Goal: Use online tool/utility: Utilize a website feature to perform a specific function

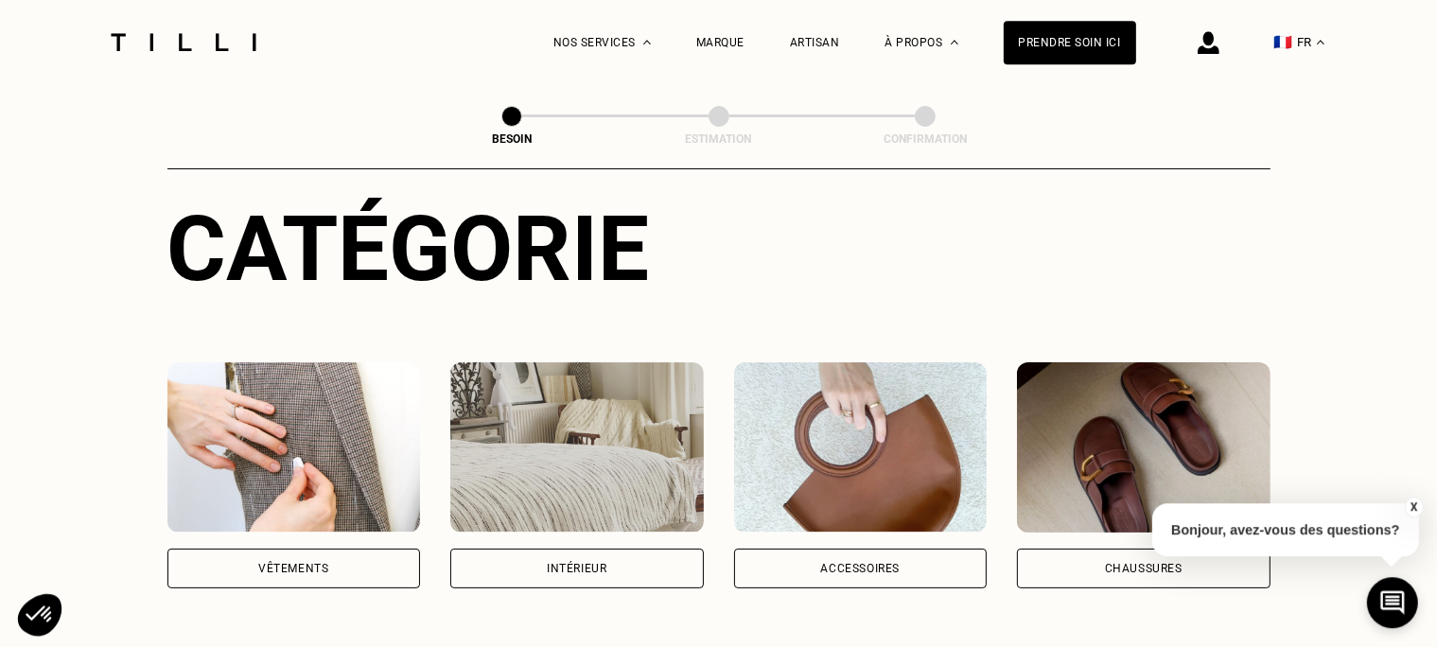
scroll to position [200, 0]
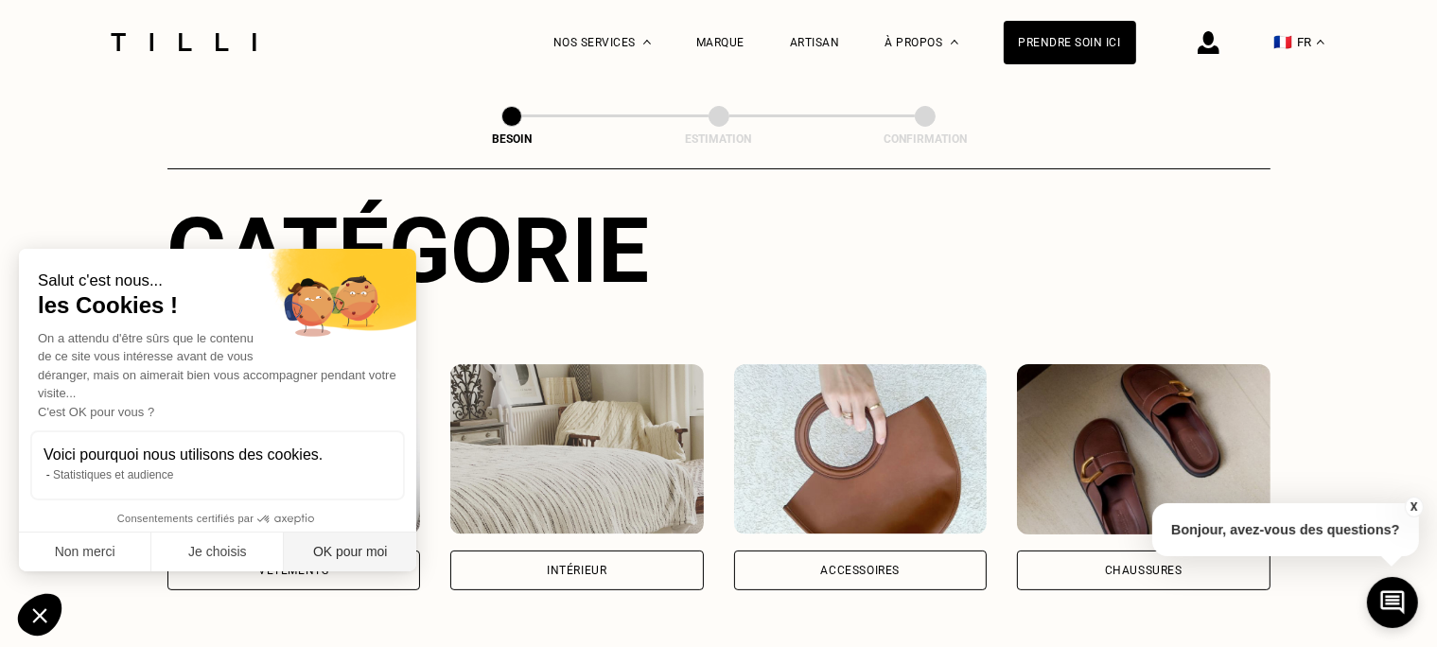
click at [357, 554] on button "OK pour moi" at bounding box center [350, 552] width 132 height 40
checkbox input "true"
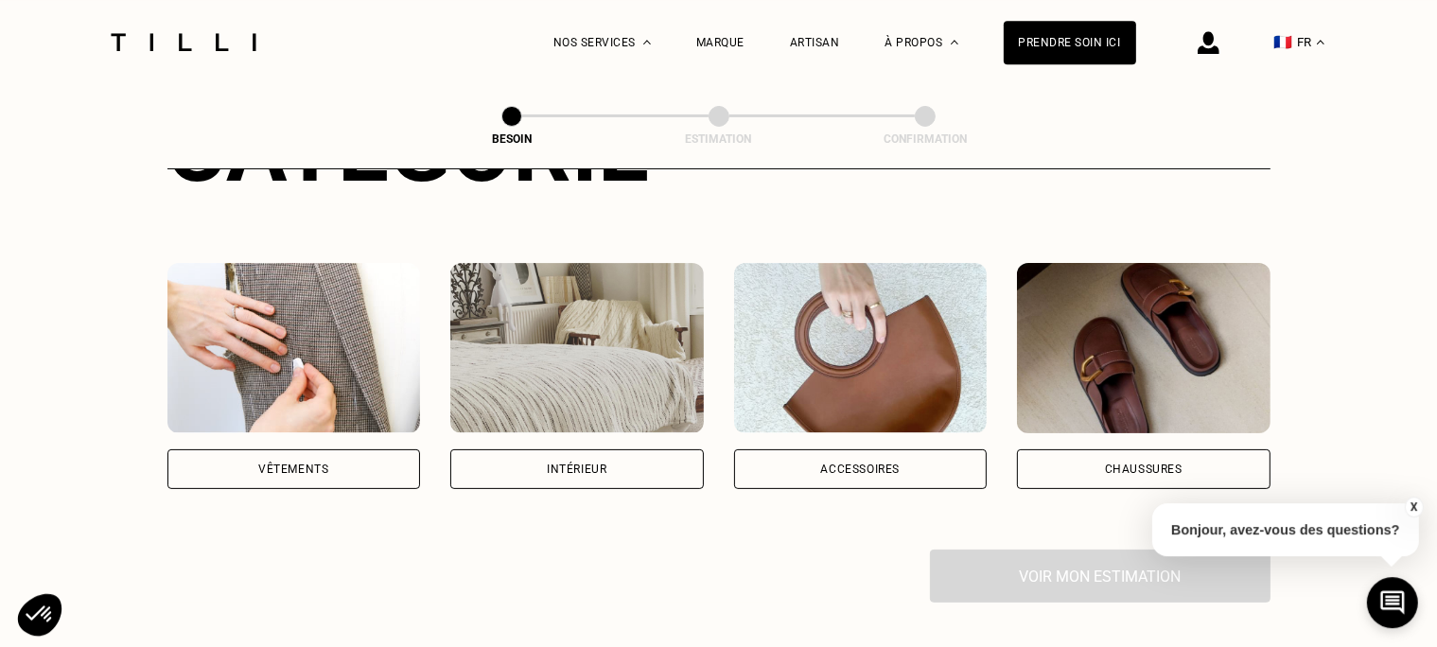
scroll to position [399, 0]
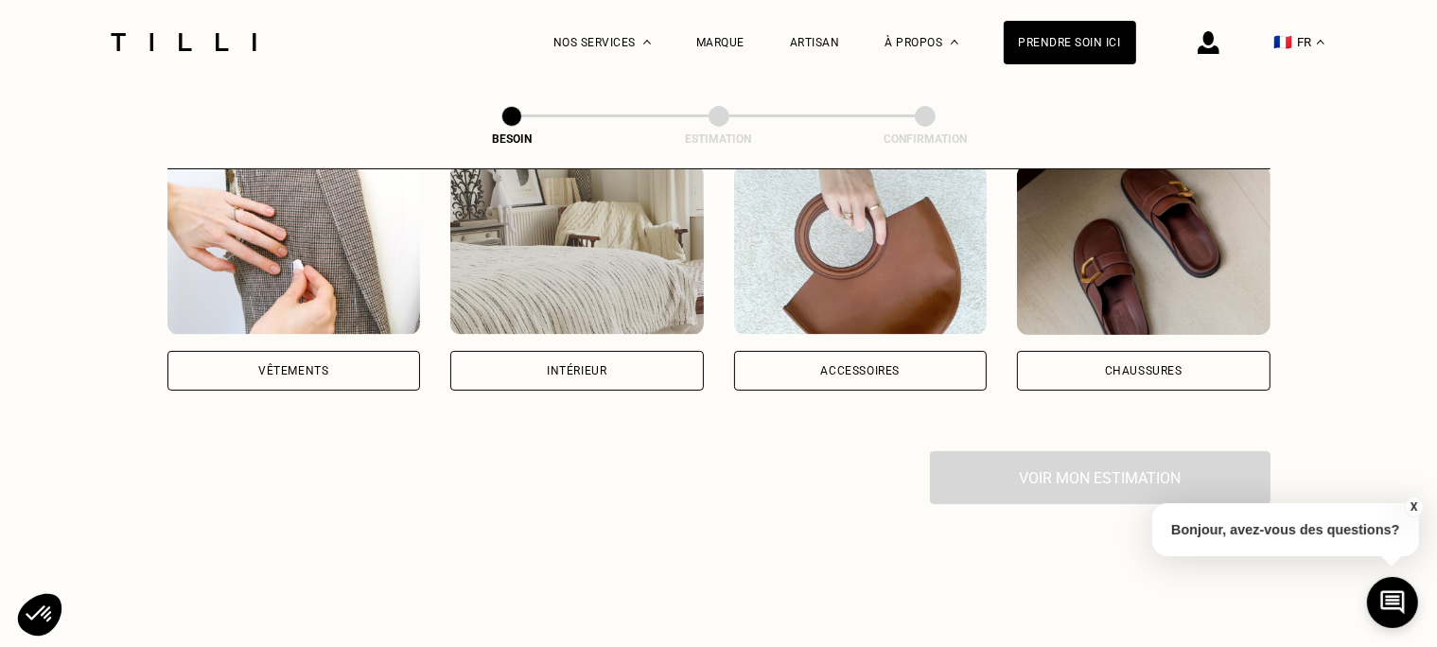
click at [610, 351] on div "Intérieur" at bounding box center [576, 371] width 253 height 40
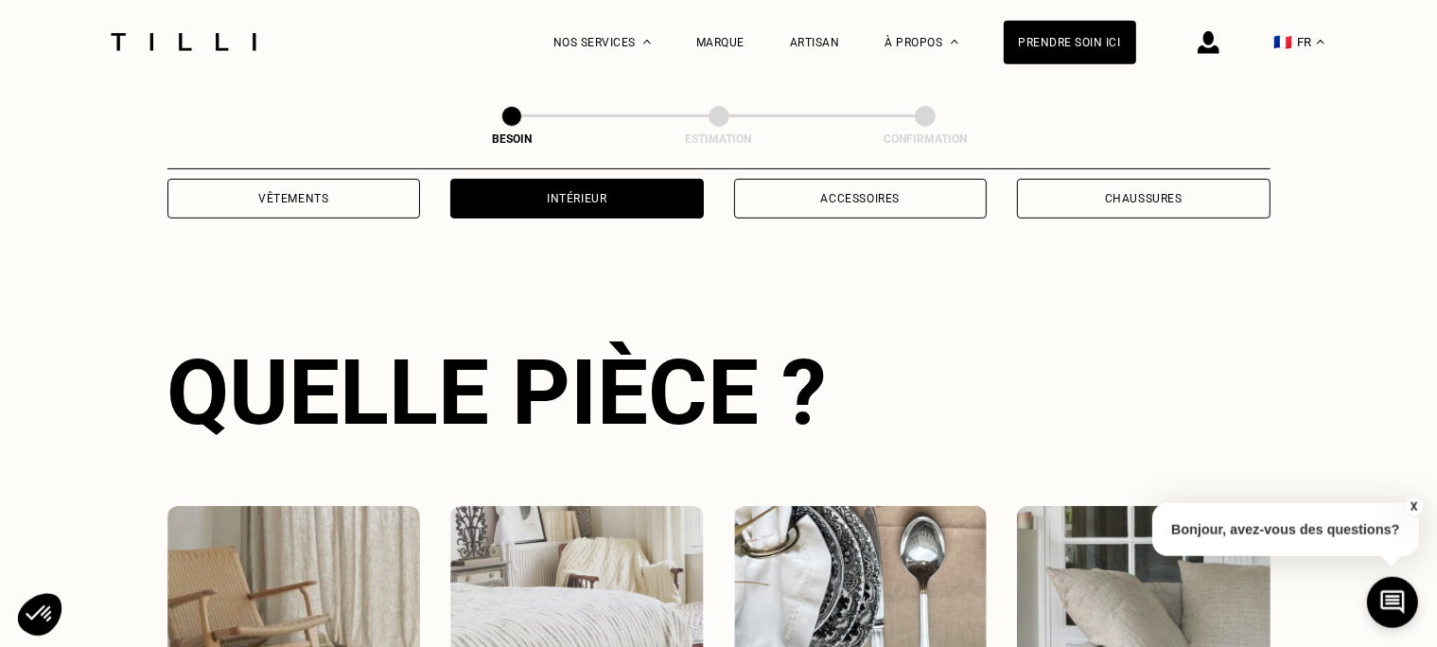
scroll to position [874, 0]
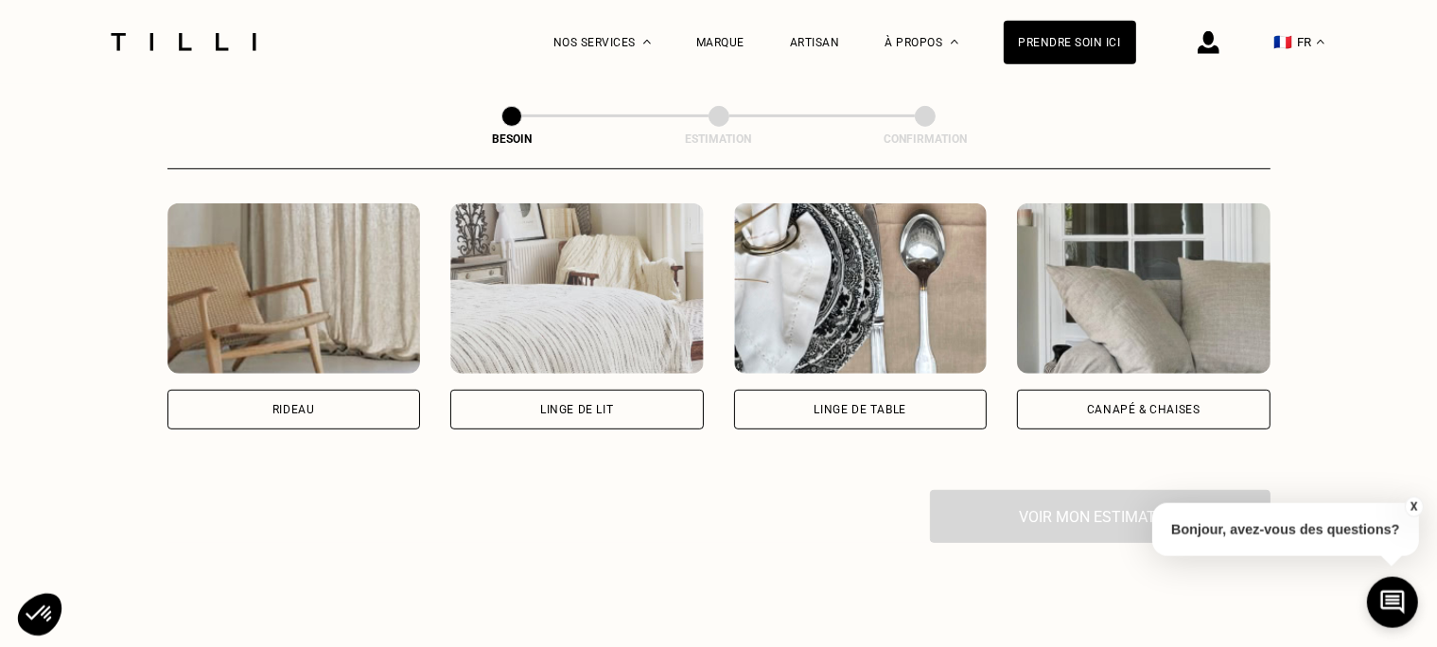
click at [251, 390] on div "Rideau" at bounding box center [293, 410] width 253 height 40
select select "FR"
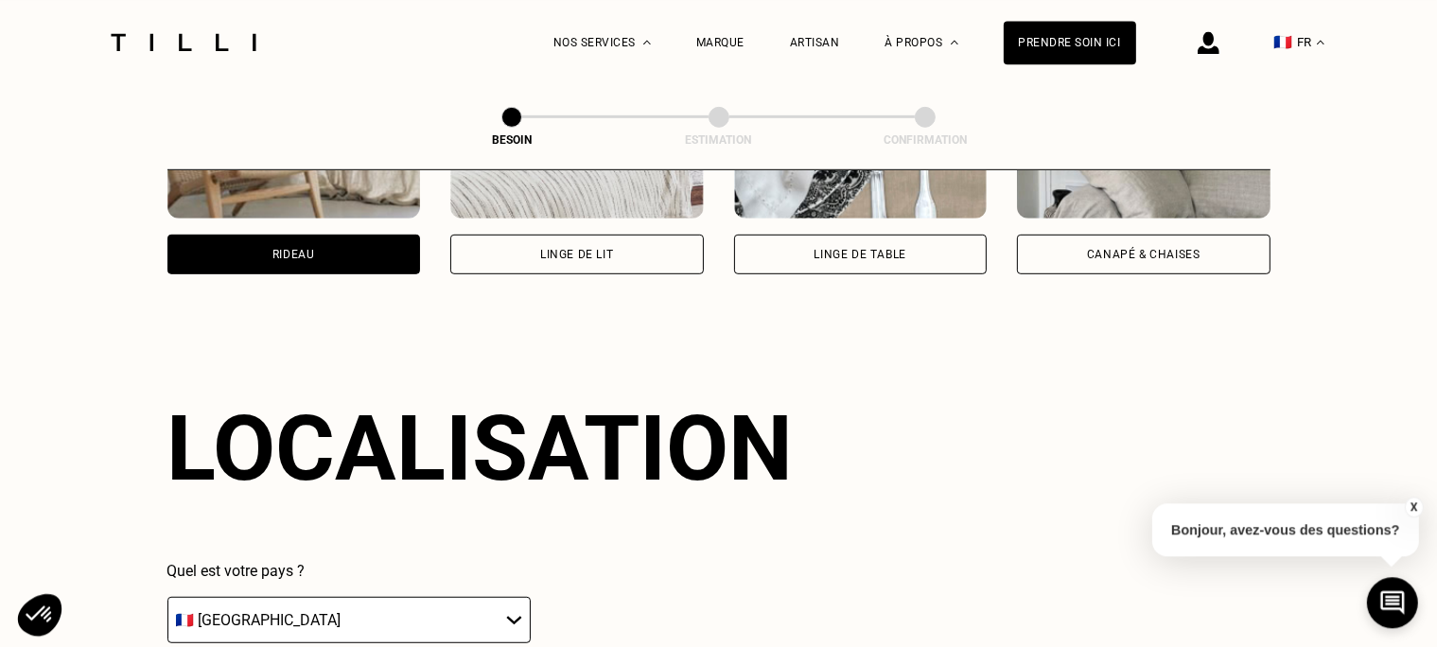
scroll to position [1316, 0]
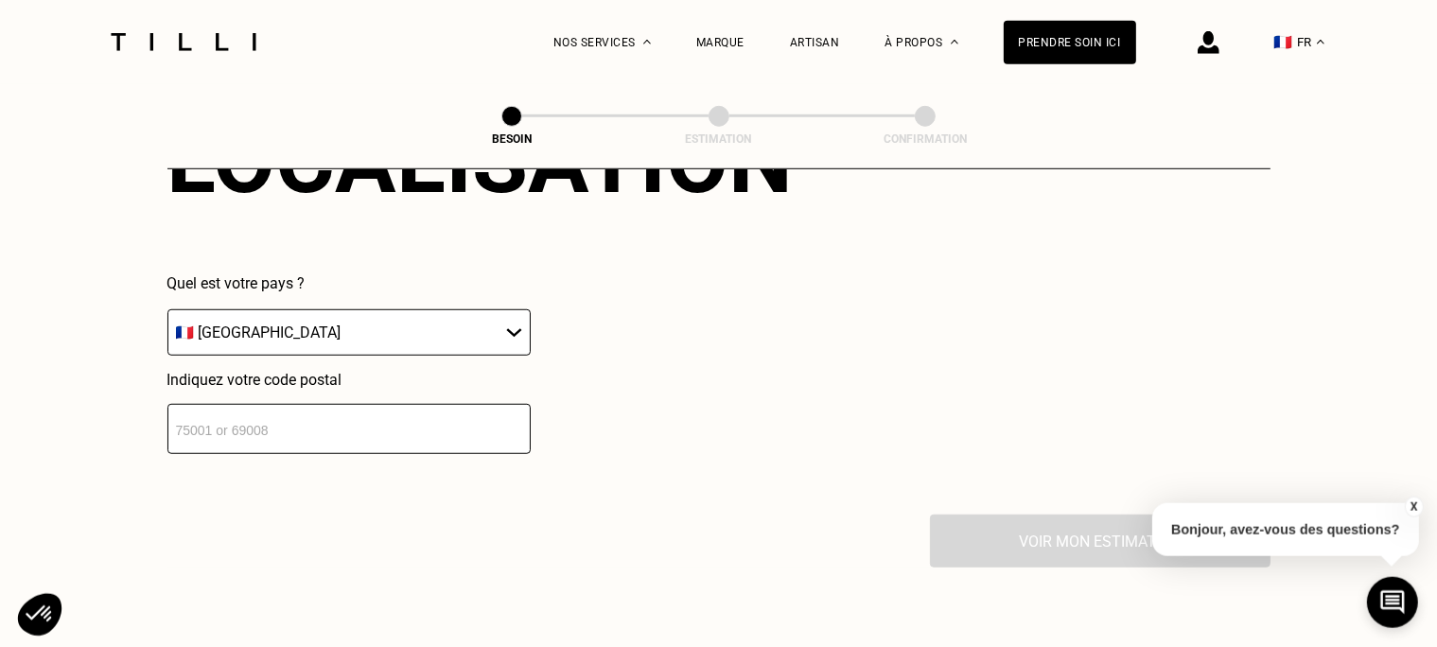
click at [237, 421] on input "number" at bounding box center [348, 429] width 363 height 50
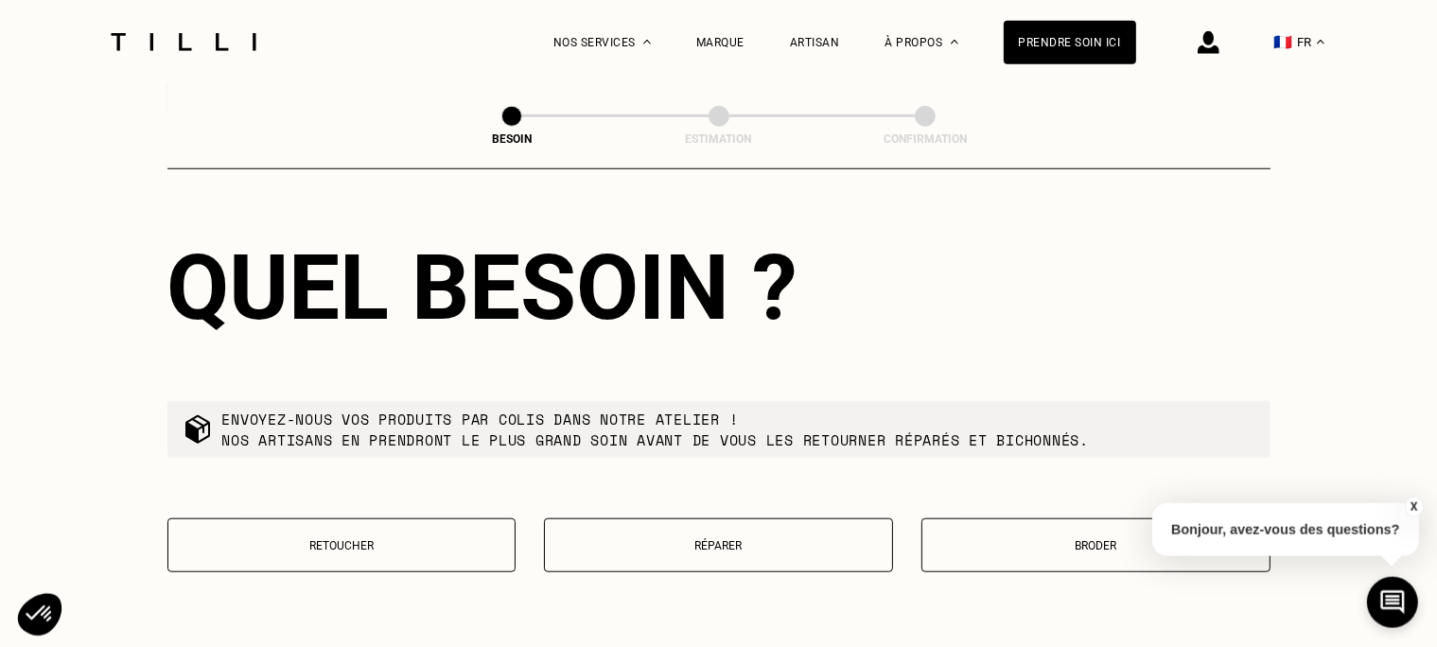
scroll to position [1703, 0]
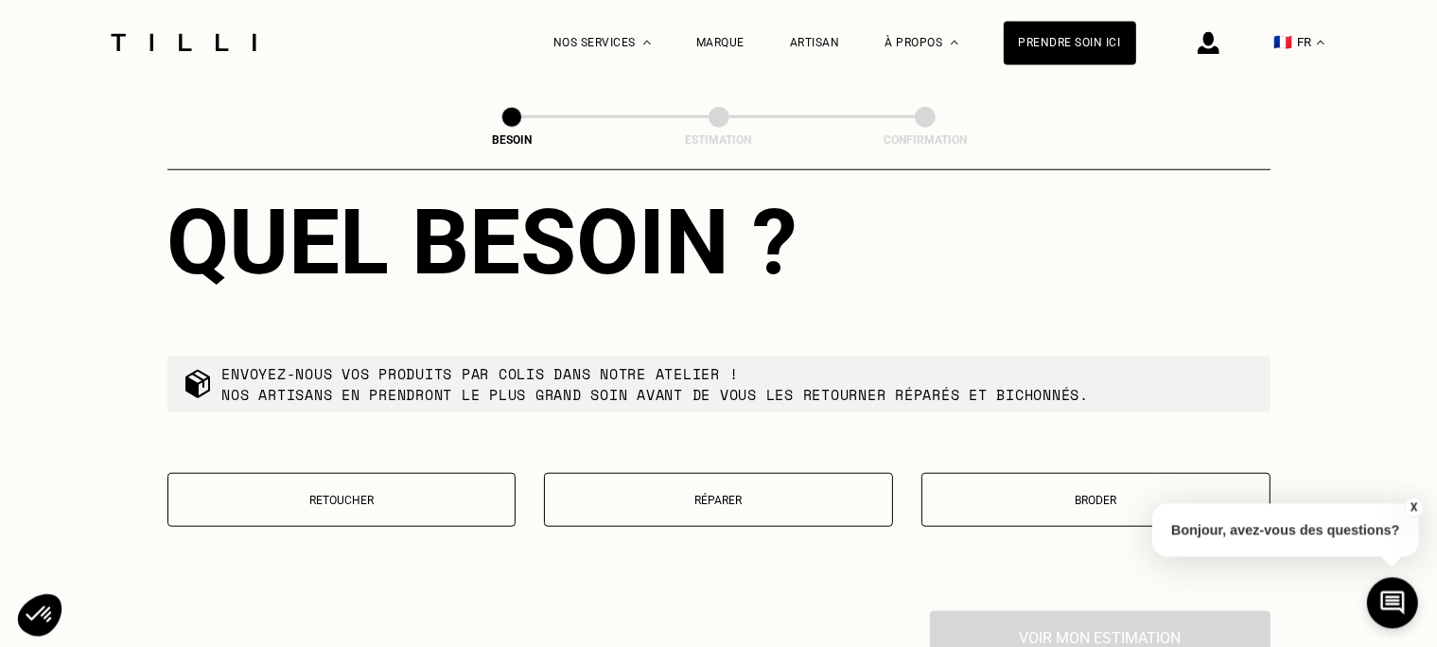
type input "29120"
click at [316, 472] on button "Retoucher" at bounding box center [341, 499] width 349 height 54
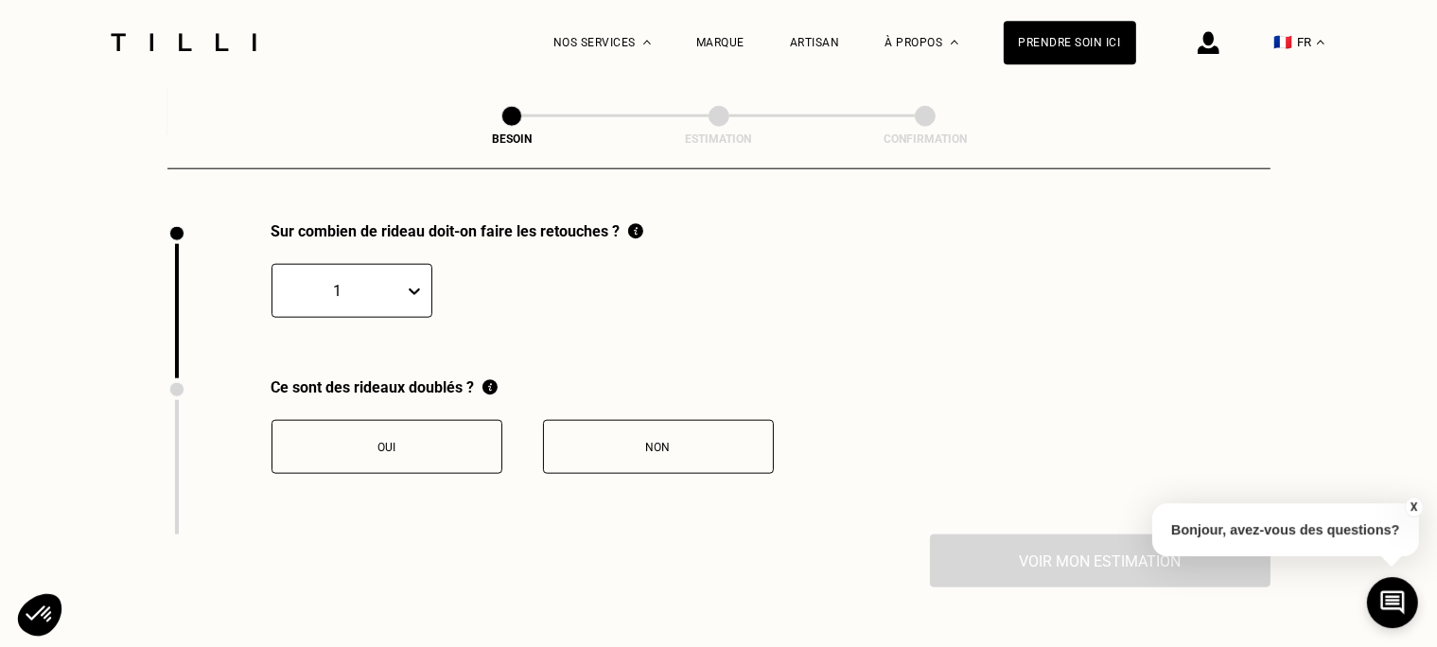
scroll to position [2089, 0]
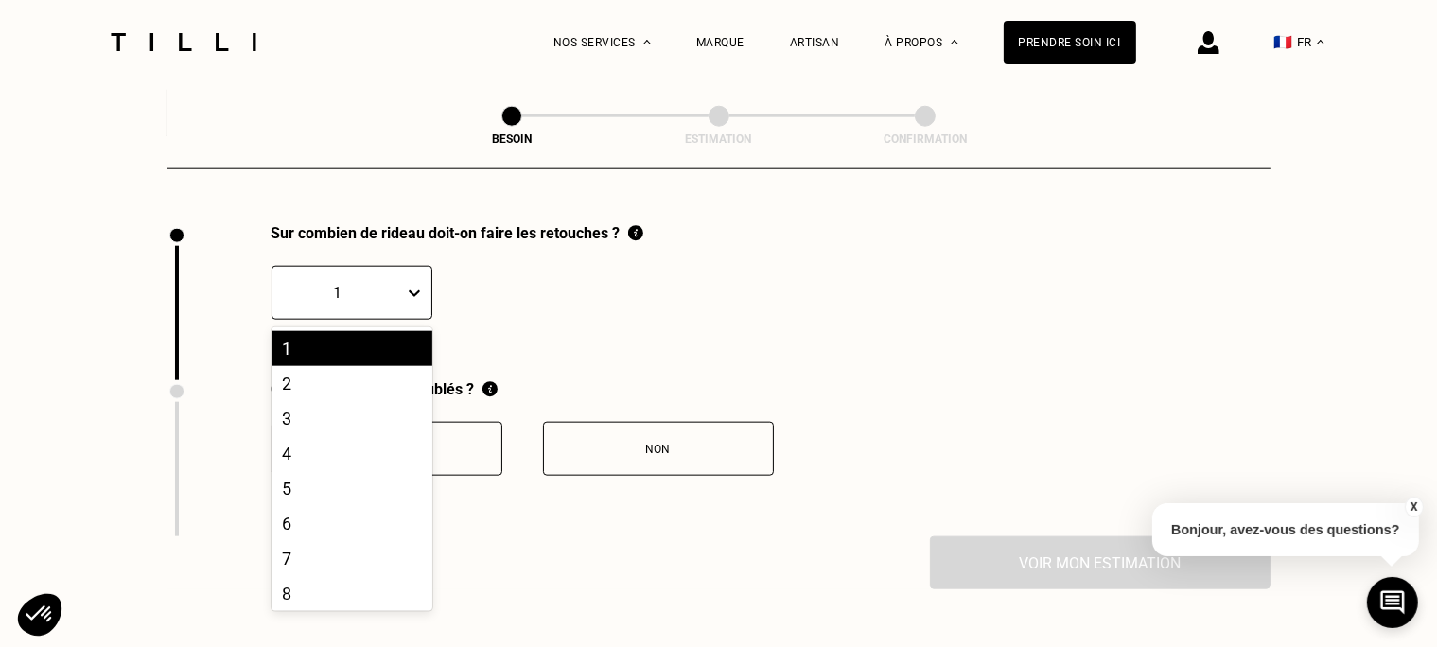
click at [350, 301] on div "1" at bounding box center [351, 293] width 161 height 54
drag, startPoint x: 373, startPoint y: 377, endPoint x: 381, endPoint y: 386, distance: 12.0
click at [373, 376] on div "2" at bounding box center [351, 383] width 161 height 35
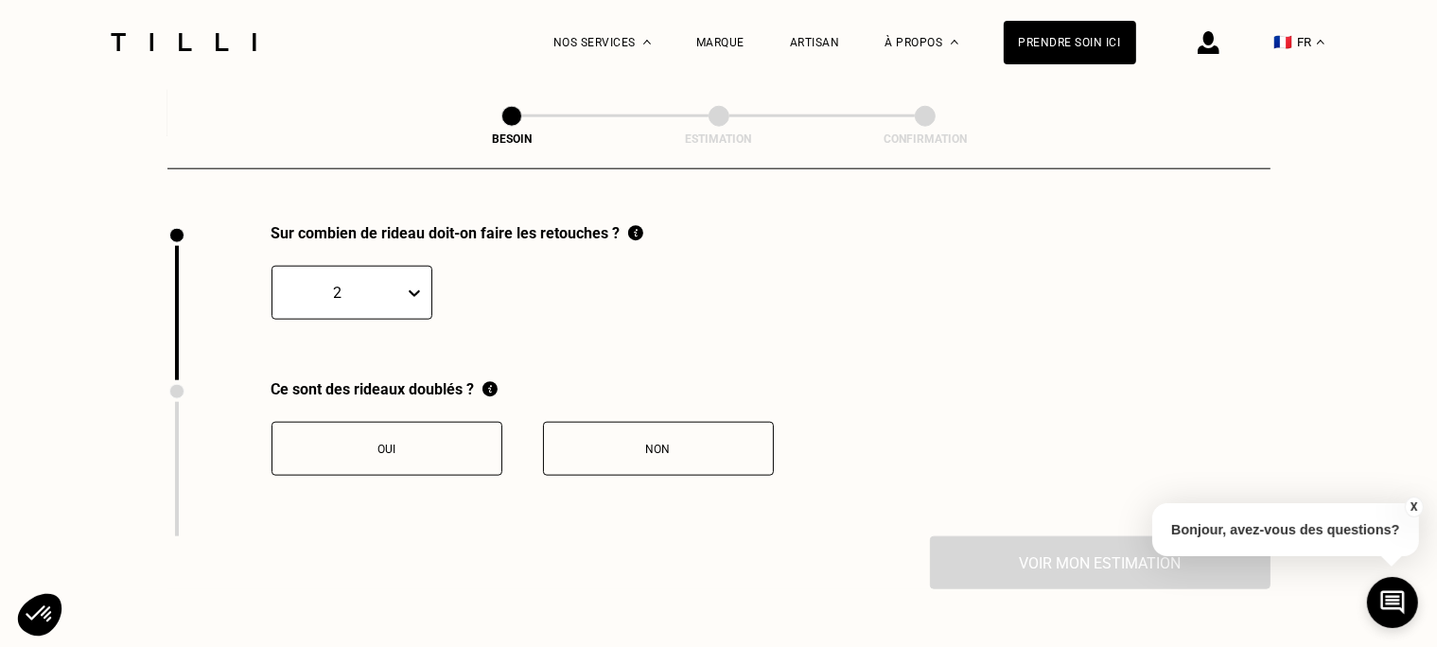
click at [496, 445] on button "Oui" at bounding box center [386, 449] width 231 height 54
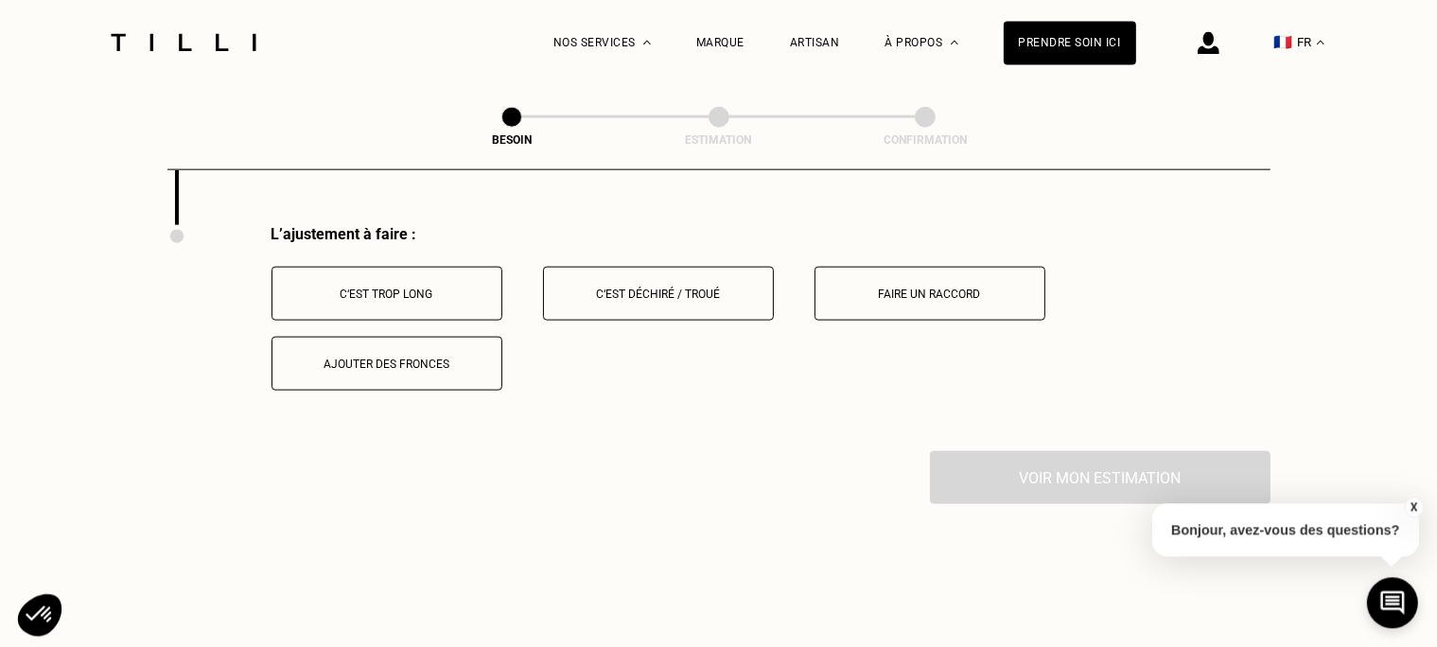
scroll to position [2402, 0]
click at [449, 286] on div "C‘est trop long" at bounding box center [387, 292] width 210 height 13
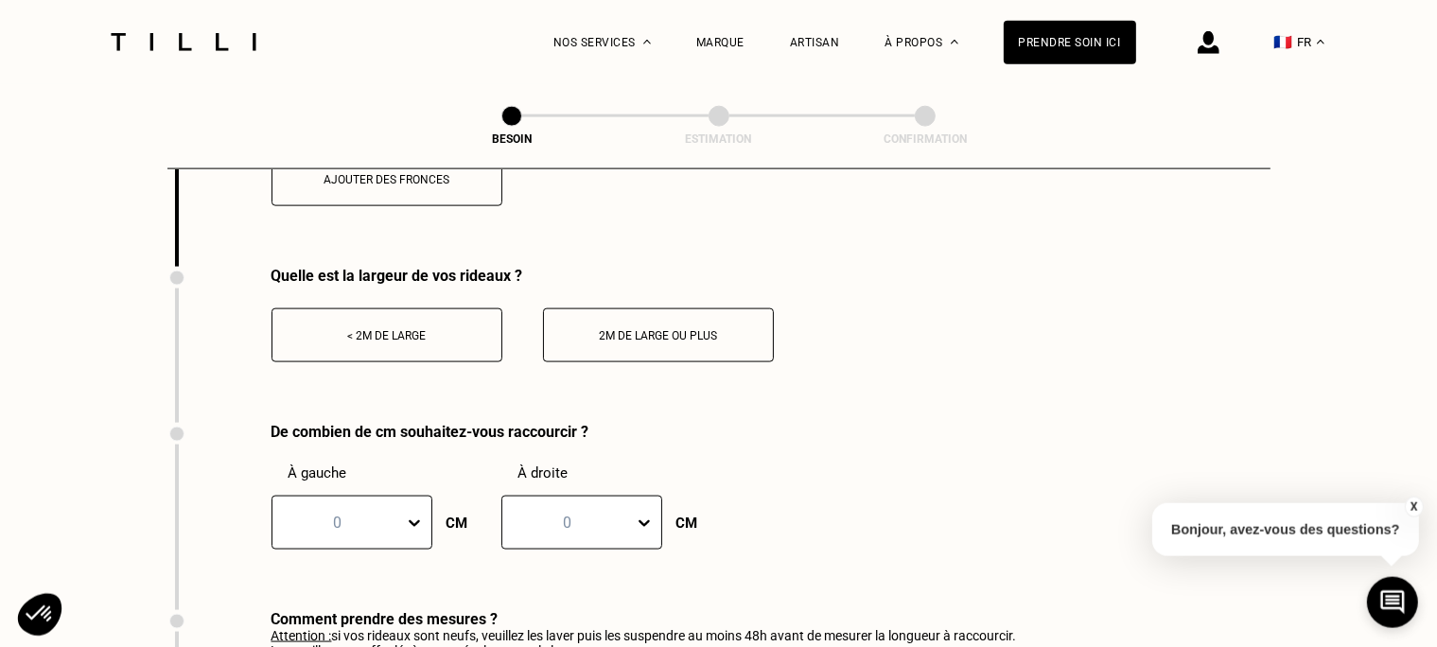
scroll to position [2602, 0]
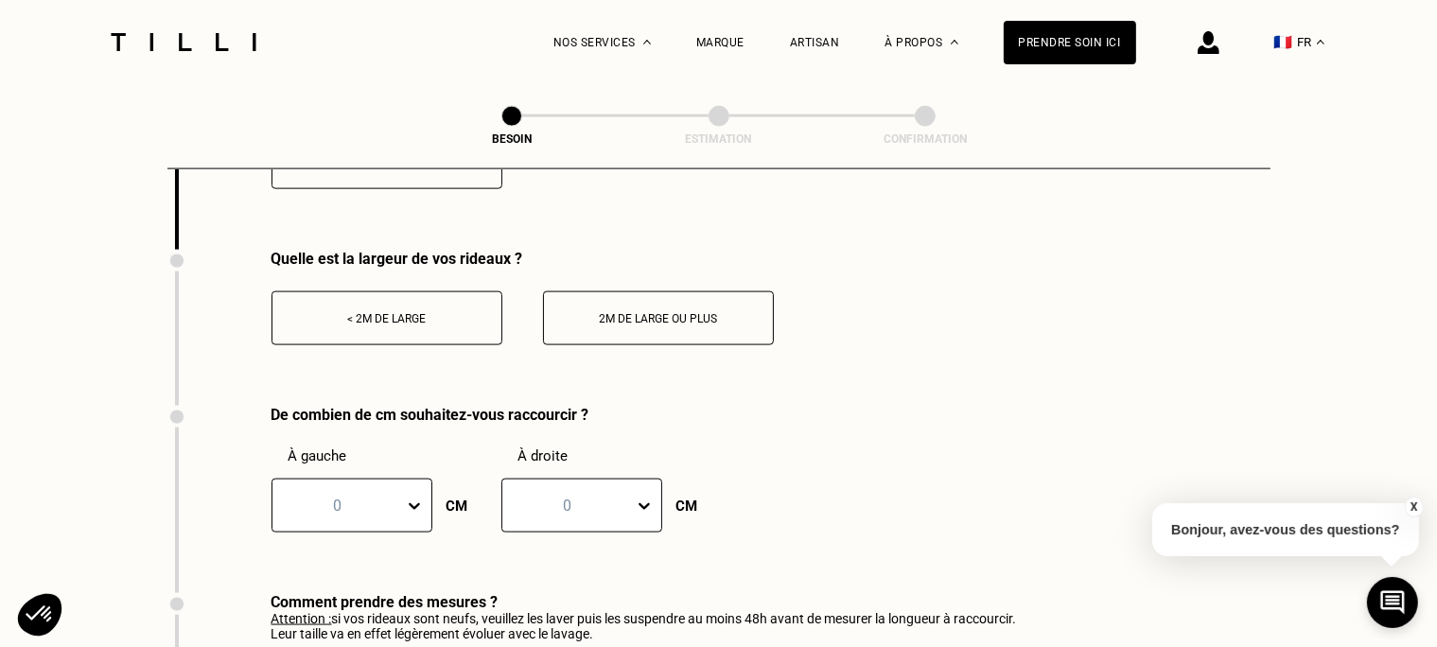
click at [354, 330] on button "< 2m de large" at bounding box center [386, 318] width 231 height 54
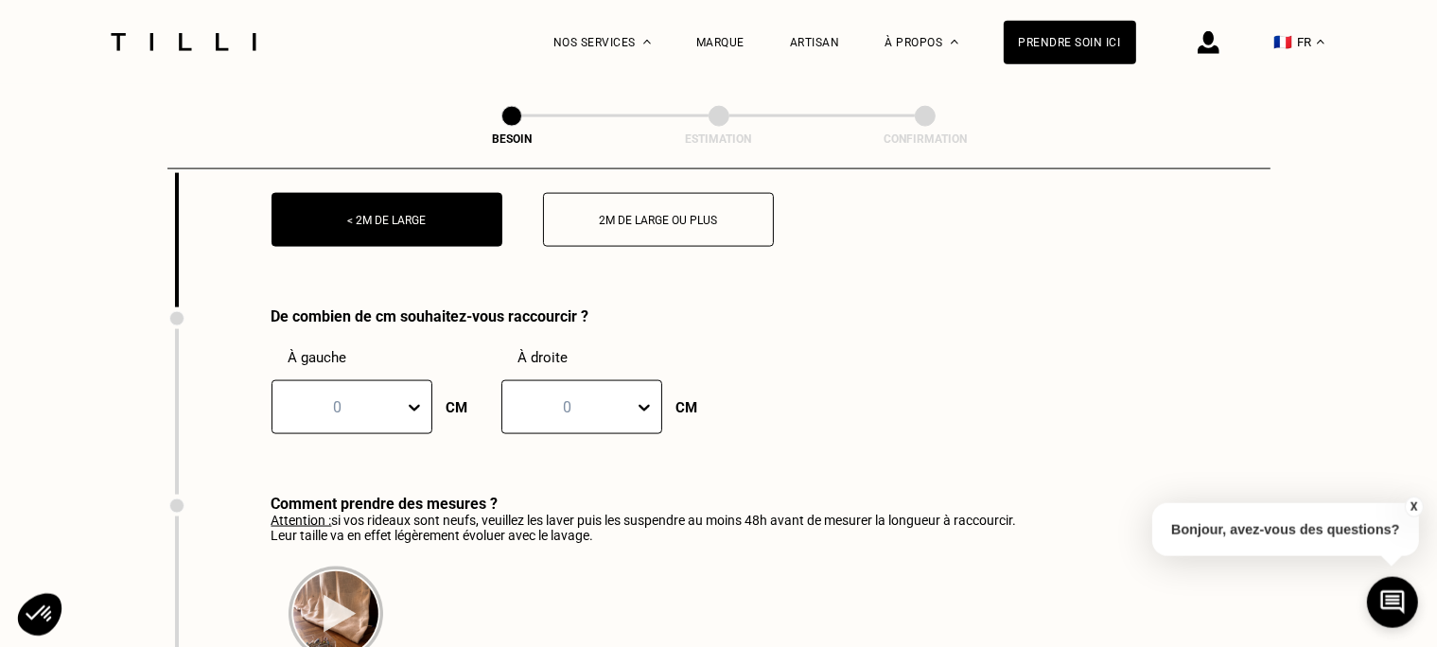
scroll to position [2701, 0]
click at [358, 405] on div "0" at bounding box center [351, 406] width 161 height 54
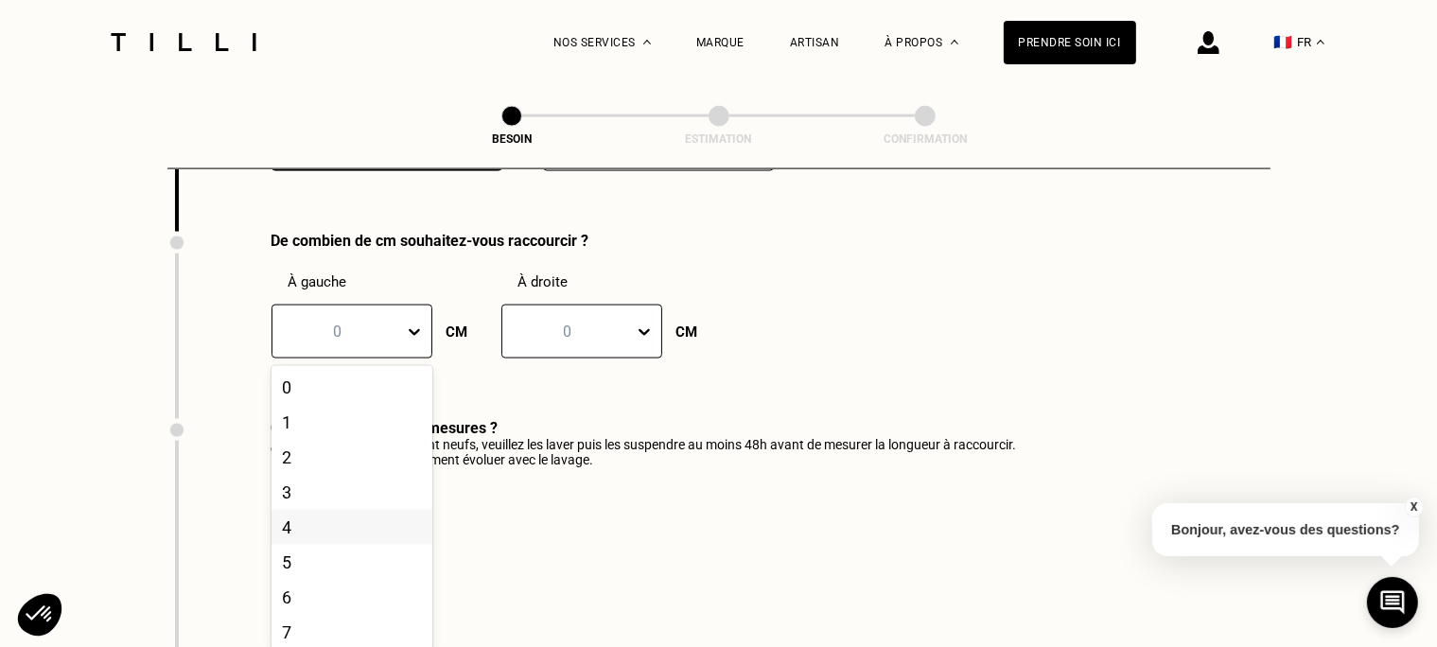
scroll to position [471, 0]
click at [295, 619] on div "20" at bounding box center [351, 628] width 161 height 35
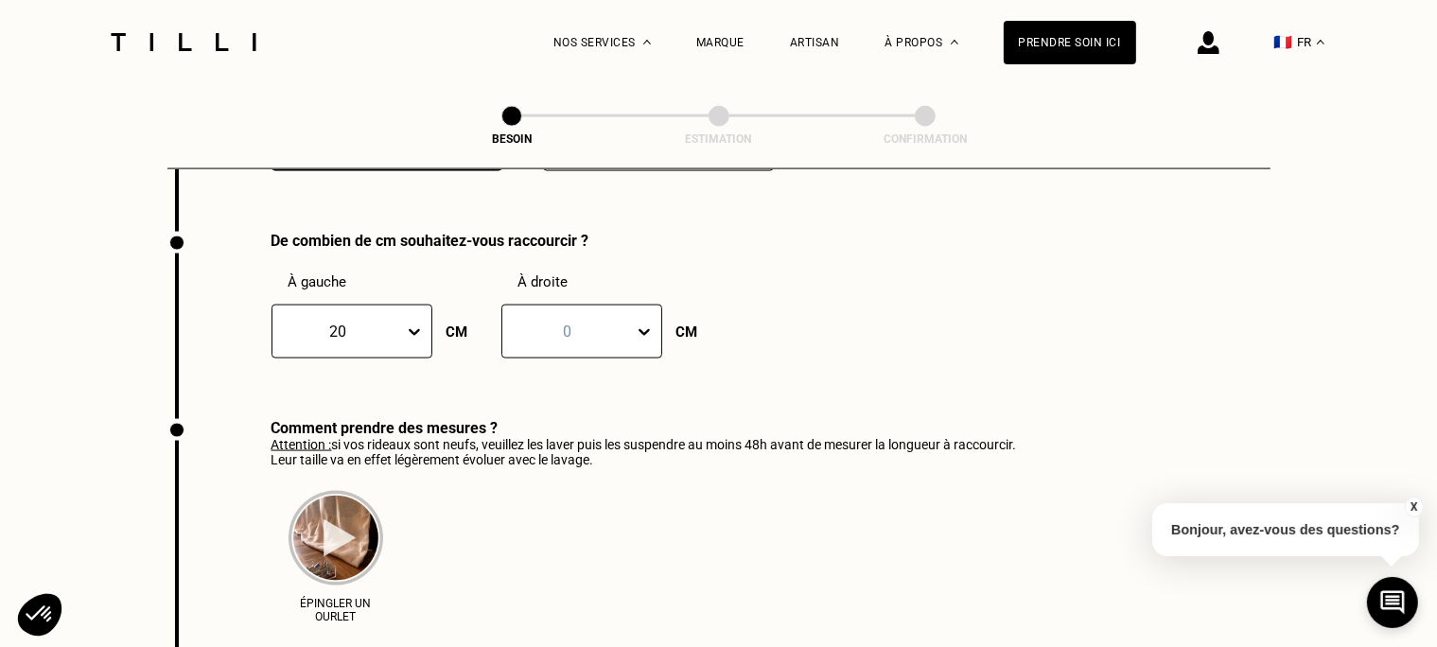
click at [595, 321] on div at bounding box center [568, 332] width 113 height 22
click at [543, 615] on div "20" at bounding box center [581, 628] width 161 height 35
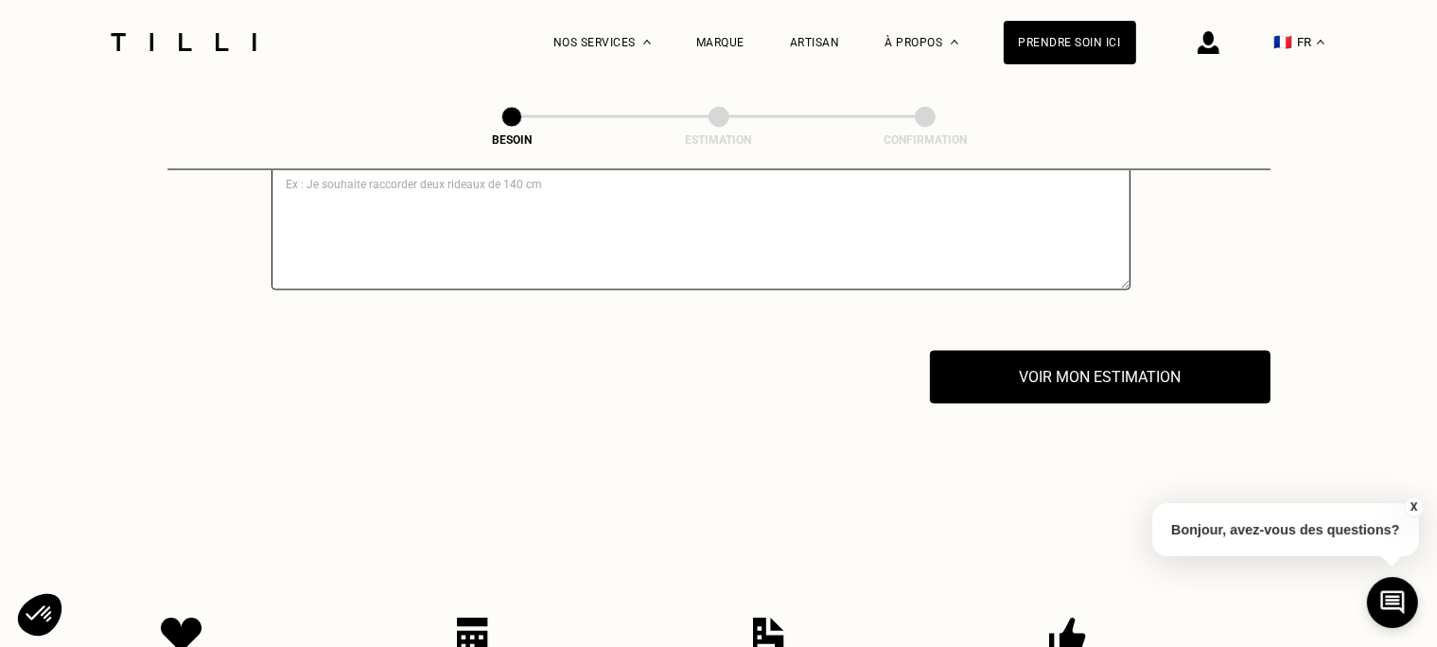
scroll to position [3374, 0]
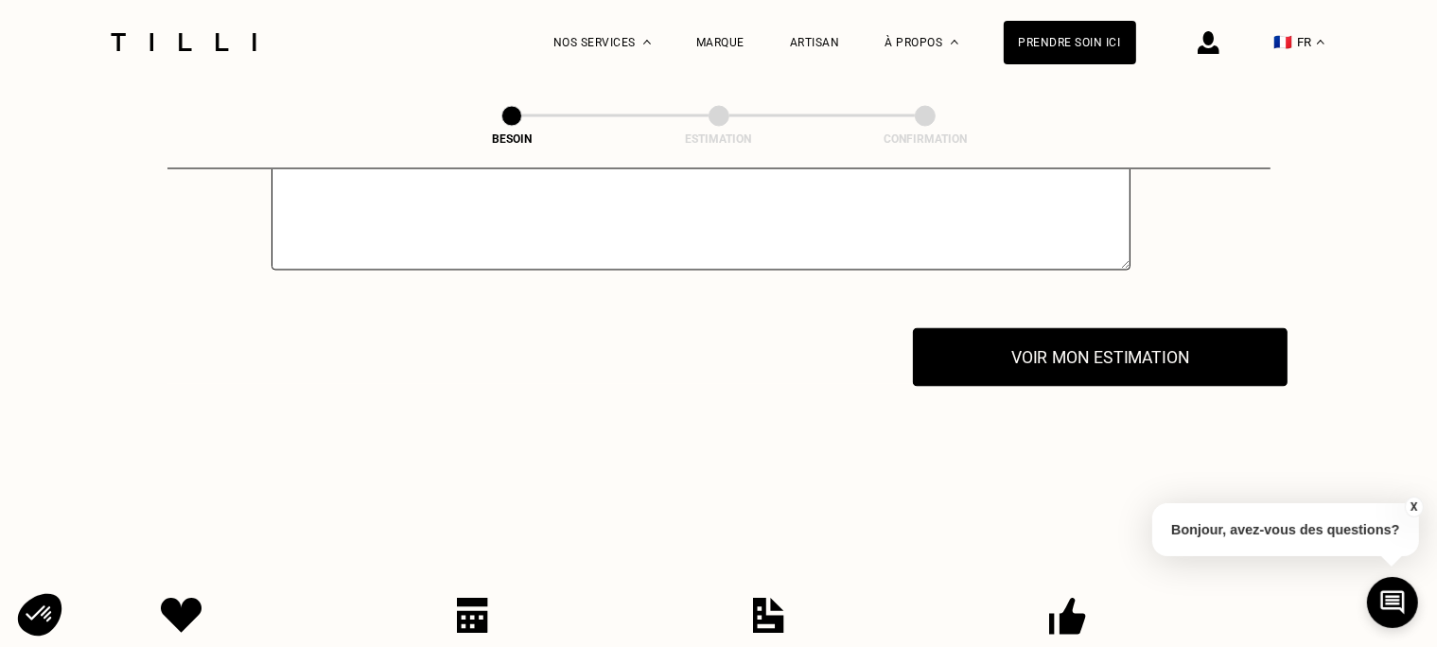
click at [1107, 354] on button "Voir mon estimation" at bounding box center [1100, 357] width 375 height 59
